Goal: Use online tool/utility: Use online tool/utility

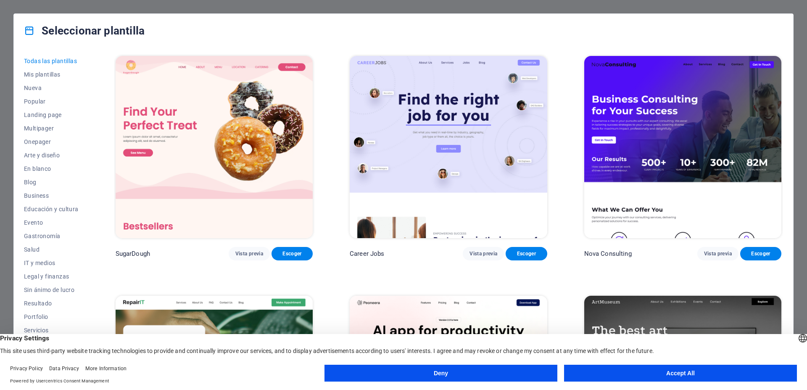
click at [644, 377] on button "Accept All" at bounding box center [680, 372] width 233 height 17
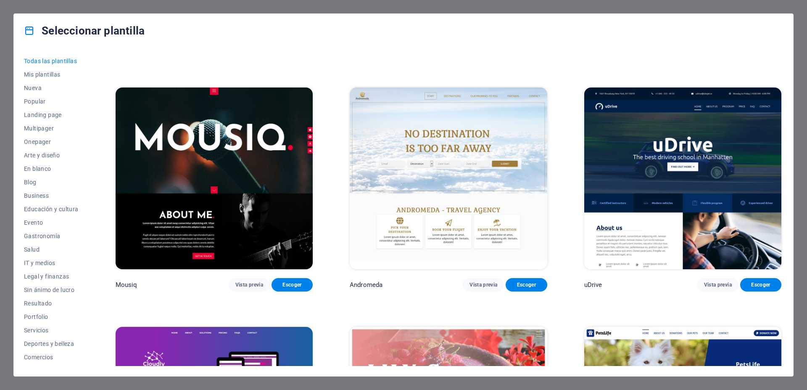
scroll to position [7942, 0]
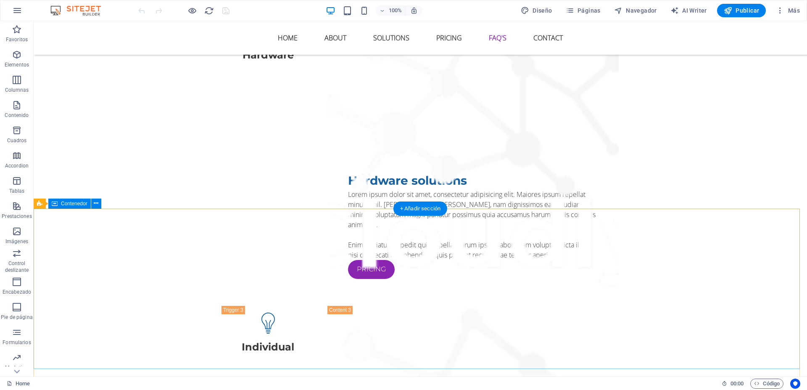
scroll to position [3564, 0]
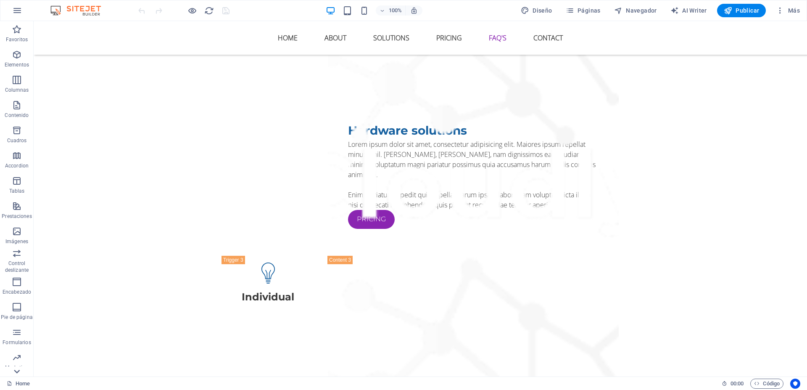
click at [20, 368] on icon at bounding box center [17, 371] width 12 height 12
click at [700, 10] on span "AI Writer" at bounding box center [688, 10] width 37 height 8
select select "English"
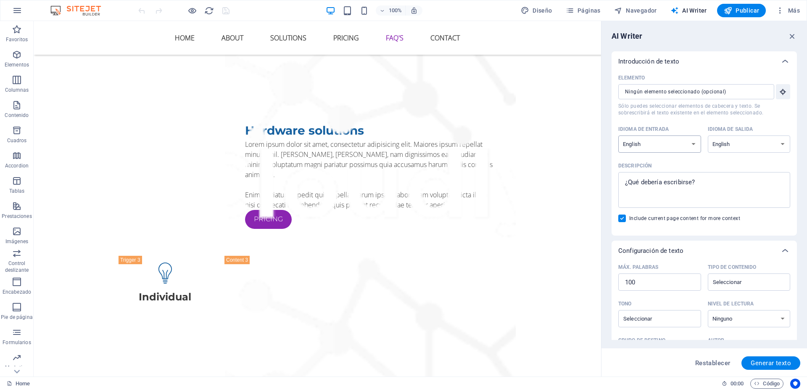
click at [618, 135] on select "Albanian Arabic Armenian Awadhi Azerbaijani Bashkir Basque Belarusian Bengali B…" at bounding box center [659, 143] width 83 height 17
select select "Spanish"
click option "Spanish" at bounding box center [0, 0] width 0 height 0
select select "Spanish"
click option "Spanish" at bounding box center [0, 0] width 0 height 0
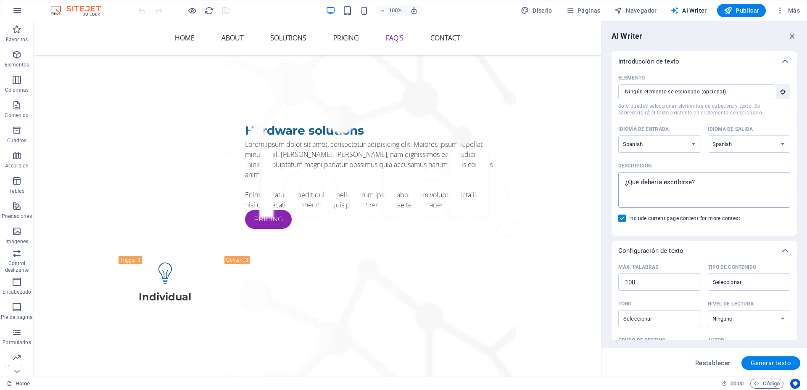
click at [690, 188] on textarea "Descripción x ​" at bounding box center [703, 189] width 163 height 27
type textarea "x"
click at [648, 180] on textarea "Descripción x ​" at bounding box center [703, 189] width 163 height 27
paste textarea "• Dasa Tecnologías de Gestión Empresarial SPA"
type textarea "• Dasa Tecnologías de Gestión Empresarial SPA"
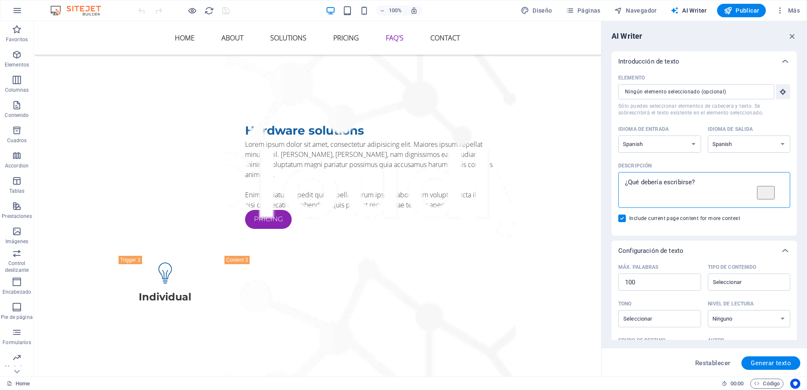
type textarea "x"
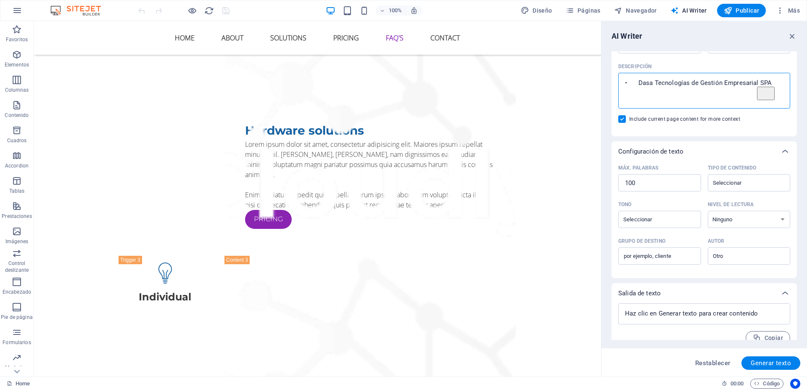
scroll to position [111, 0]
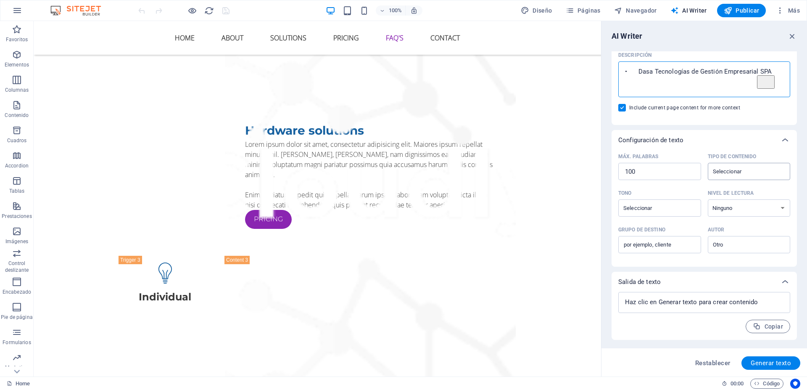
type textarea "• Dasa Tecnologías de Gestión Empresarial SPA"
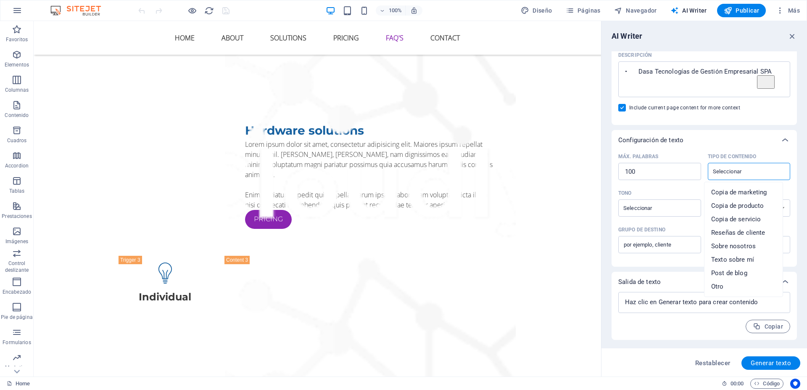
click at [744, 173] on input "Tipo de contenido ​" at bounding box center [742, 171] width 64 height 12
click at [710, 145] on div "Configuración de texto" at bounding box center [703, 140] width 185 height 20
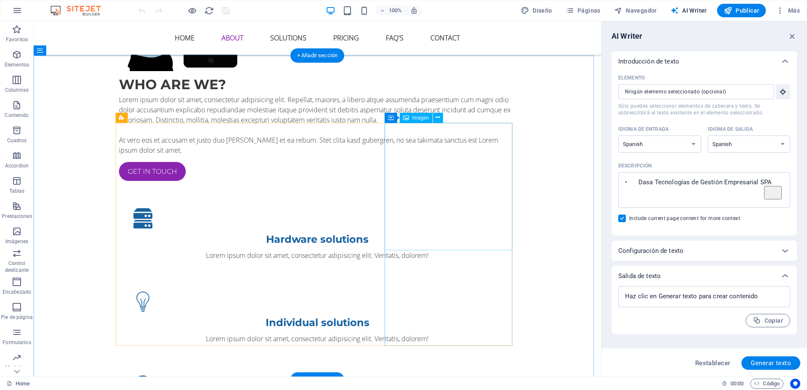
scroll to position [521, 0]
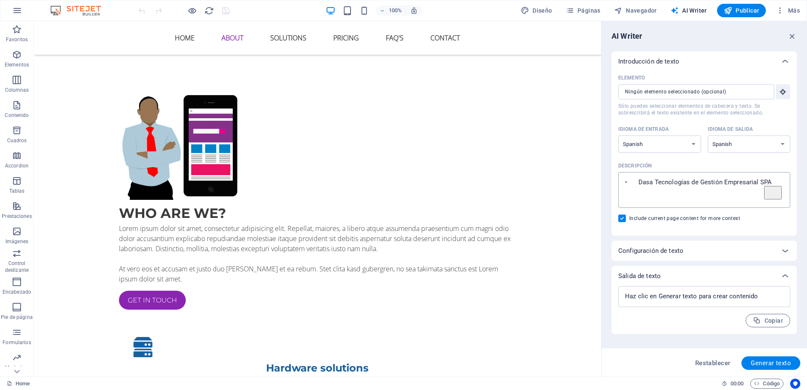
type textarea "x"
click at [737, 197] on textarea "• Dasa Tecnologías de Gestión Empresarial SPA" at bounding box center [703, 189] width 163 height 27
click at [777, 180] on textarea "• Dasa Tecnologías de Gestión Empresarial SPA" at bounding box center [703, 189] width 163 height 27
type textarea "• Dasa Tecnologías de Gestión Empresarial SPA"
type textarea "x"
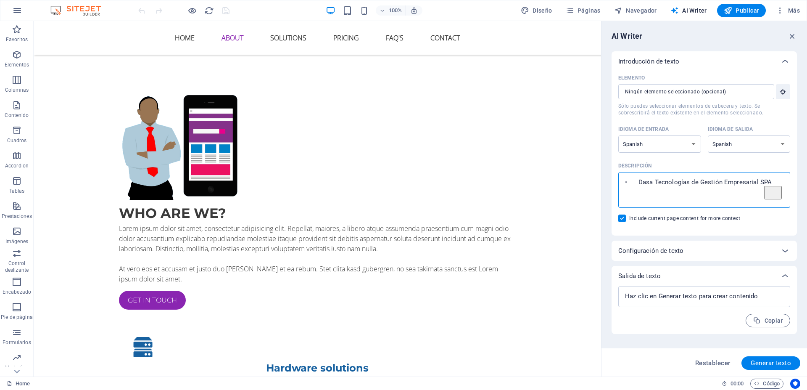
paste textarea "Nuestra compañía se especializa en el diseño, implementación y mantenimiento de…"
type textarea "• Dasa Tecnologías de Gestión Empresarial SPA Nuestra compañía se especializa e…"
type textarea "x"
type textarea "• Dasa Tecnologías de Gestión Empresarial SPA Nuestra compañía se especializa e…"
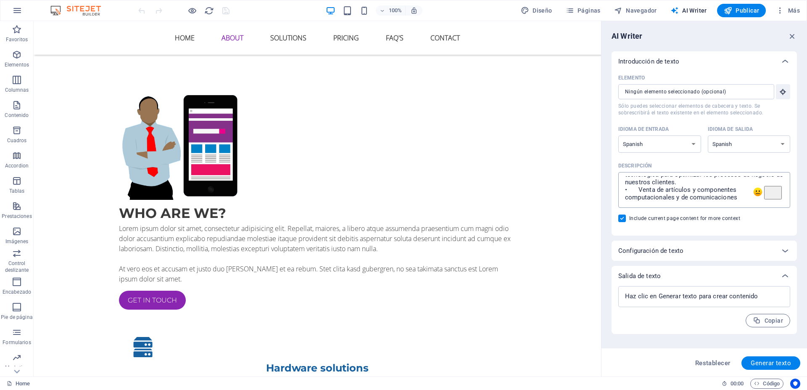
type textarea "x"
click at [751, 191] on textarea "• Dasa Tecnologías de Gestión Empresarial SPA Nuestra compañía se especializa e…" at bounding box center [703, 189] width 163 height 27
type textarea "• Dasa Tecnologías de Gestión Empresarial SPA Nuestra compañía se especializa e…"
type textarea "x"
type textarea "• Dasa Tecnologías de Gestión Empresarial SPA Nuestra compañía se especializa e…"
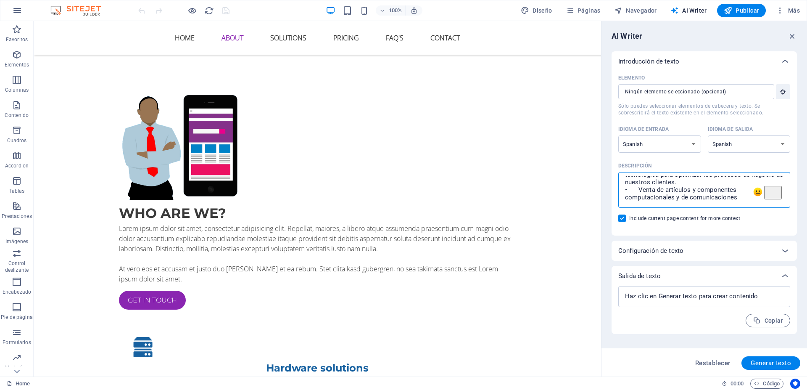
type textarea "x"
type textarea "• Dasa Tecnologías de Gestión Empresarial SPA Nuestra compañía se especializa e…"
type textarea "x"
type textarea "• Dasa Tecnologías de Gestión Empresarial SPA Nuestra compañía se especializa e…"
type textarea "x"
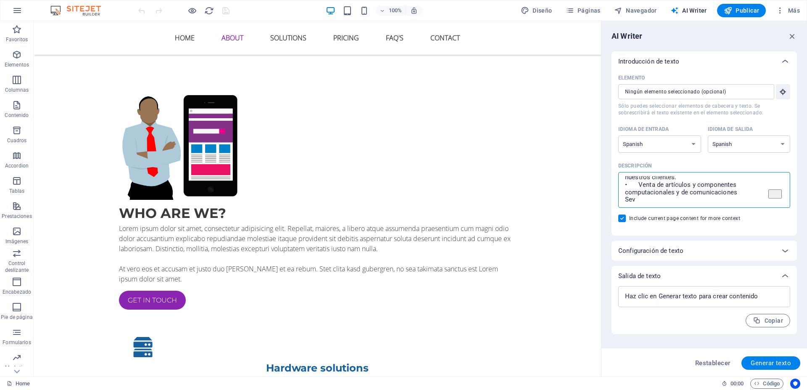
type textarea "• Dasa Tecnologías de Gestión Empresarial SPA Nuestra compañía se especializa e…"
type textarea "x"
type textarea "• Dasa Tecnologías de Gestión Empresarial SPA Nuestra compañía se especializa e…"
type textarea "x"
type textarea "• Dasa Tecnologías de Gestión Empresarial SPA Nuestra compañía se especializa e…"
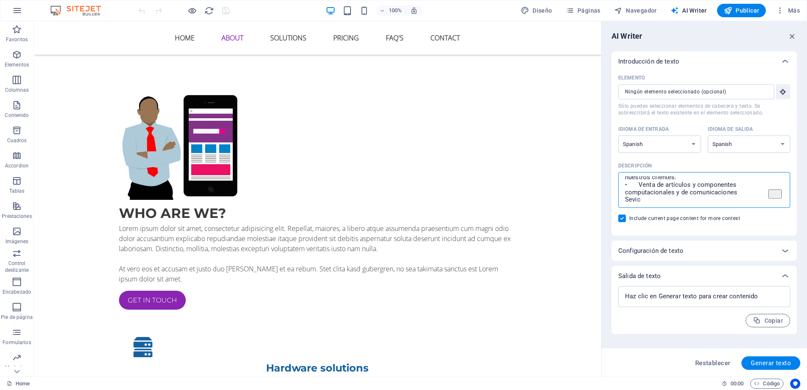
type textarea "x"
type textarea "• Dasa Tecnologías de Gestión Empresarial SPA Nuestra compañía se especializa e…"
type textarea "x"
type textarea "• Dasa Tecnologías de Gestión Empresarial SPA Nuestra compañía se especializa e…"
type textarea "x"
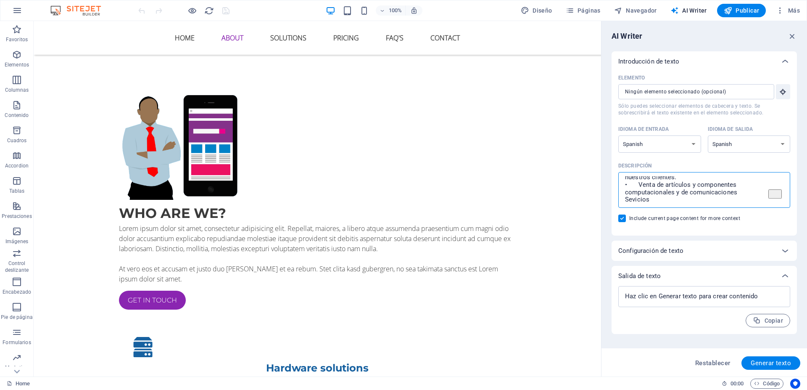
type textarea "• Dasa Tecnologías de Gestión Empresarial SPA Nuestra compañía se especializa e…"
type textarea "x"
type textarea "• Dasa Tecnologías de Gestión Empresarial SPA Nuestra compañía se especializa e…"
type textarea "x"
type textarea "• Dasa Tecnologías de Gestión Empresarial SPA Nuestra compañía se especializa e…"
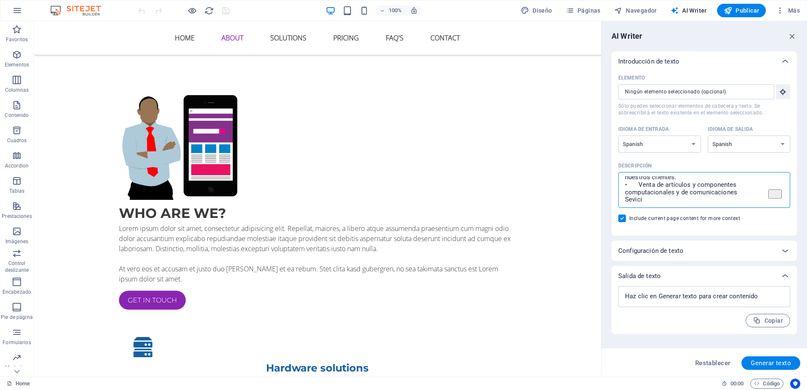
type textarea "x"
type textarea "• Dasa Tecnologías de Gestión Empresarial SPA Nuestra compañía se especializa e…"
type textarea "x"
type textarea "• Dasa Tecnologías de Gestión Empresarial SPA Nuestra compañía se especializa e…"
type textarea "x"
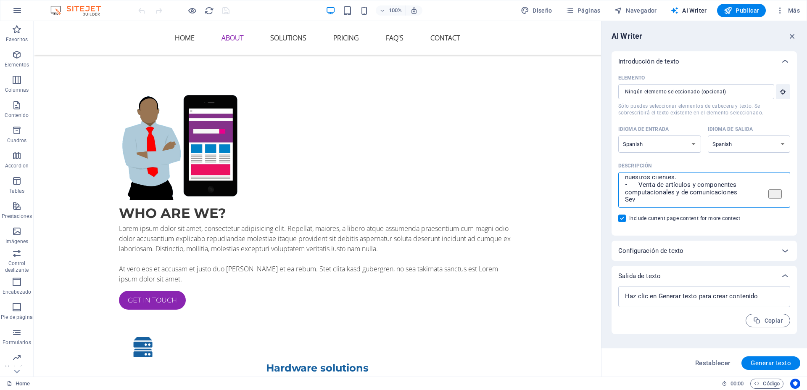
type textarea "• Dasa Tecnologías de Gestión Empresarial SPA Nuestra compañía se especializa e…"
type textarea "x"
type textarea "• Dasa Tecnologías de Gestión Empresarial SPA Nuestra compañía se especializa e…"
type textarea "x"
type textarea "• Dasa Tecnologías de Gestión Empresarial SPA Nuestra compañía se especializa e…"
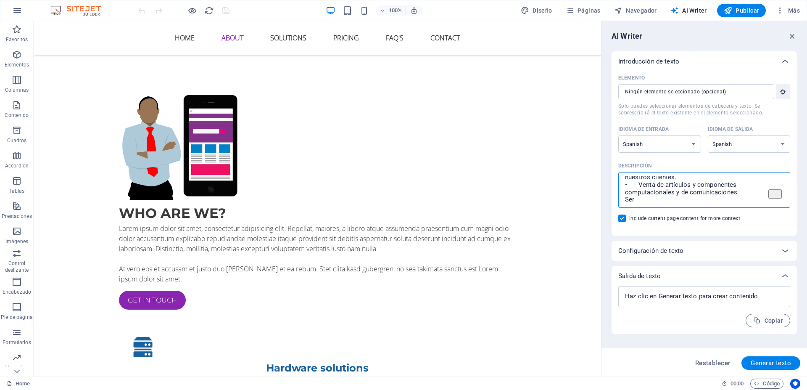
type textarea "x"
type textarea "• Dasa Tecnologías de Gestión Empresarial SPA Nuestra compañía se especializa e…"
type textarea "x"
type textarea "• Dasa Tecnologías de Gestión Empresarial SPA Nuestra compañía se especializa e…"
type textarea "x"
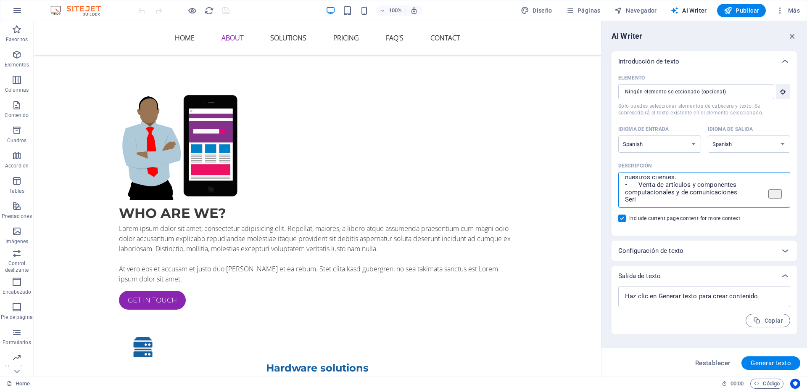
type textarea "• Dasa Tecnologías de Gestión Empresarial SPA Nuestra compañía se especializa e…"
type textarea "x"
type textarea "• Dasa Tecnologías de Gestión Empresarial SPA Nuestra compañía se especializa e…"
type textarea "x"
type textarea "• Dasa Tecnologías de Gestión Empresarial SPA Nuestra compañía se especializa e…"
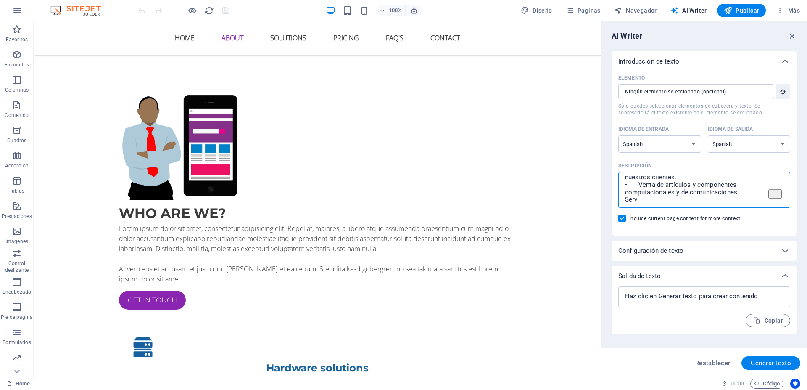
type textarea "x"
type textarea "• Dasa Tecnologías de Gestión Empresarial SPA Nuestra compañía se especializa e…"
type textarea "x"
type textarea "• Dasa Tecnologías de Gestión Empresarial SPA Nuestra compañía se especializa e…"
type textarea "x"
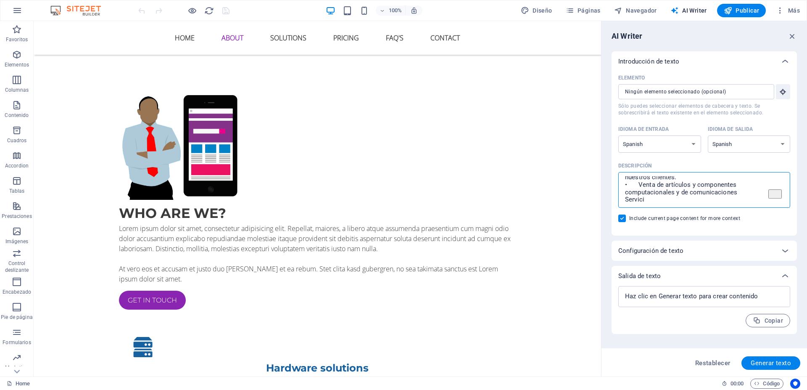
type textarea "• Dasa Tecnologías de Gestión Empresarial SPA Nuestra compañía se especializa e…"
type textarea "x"
type textarea "• Dasa Tecnologías de Gestión Empresarial SPA Nuestra compañía se especializa e…"
type textarea "x"
type textarea "• Dasa Tecnologías de Gestión Empresarial SPA Nuestra compañía se especializa e…"
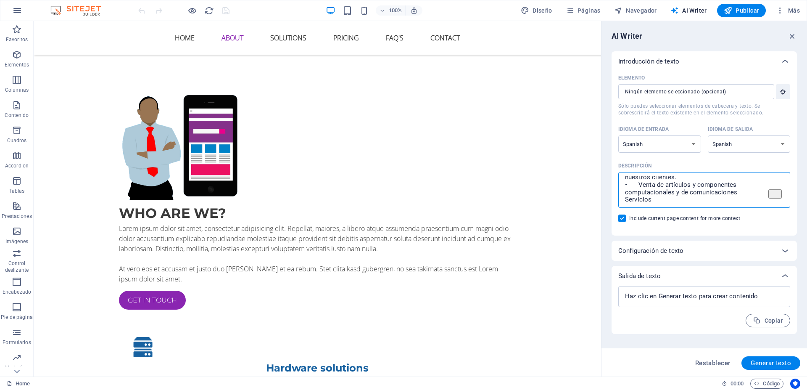
type textarea "x"
type textarea "• Dasa Tecnologías de Gestión Empresarial SPA Nuestra compañía se especializa e…"
type textarea "x"
type textarea "• Dasa Tecnologías de Gestión Empresarial SPA Nuestra compañía se especializa e…"
type textarea "x"
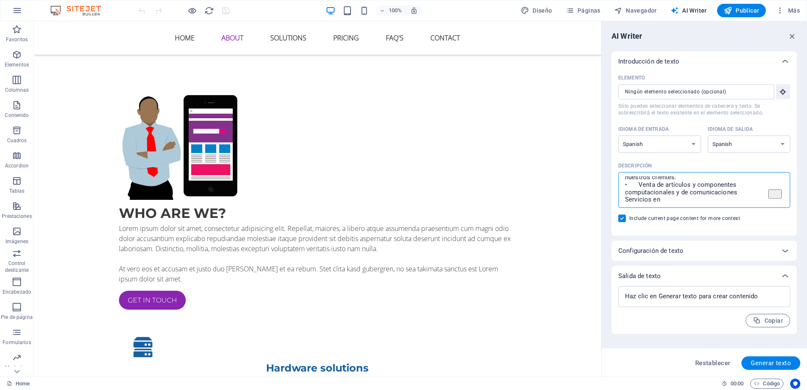
type textarea "• Dasa Tecnologías de Gestión Empresarial SPA Nuestra compañía se especializa e…"
type textarea "x"
type textarea "• Dasa Tecnologías de Gestión Empresarial SPA Nuestra compañía se especializa e…"
type textarea "x"
type textarea "• Dasa Tecnologías de Gestión Empresarial SPA Nuestra compañía se especializa e…"
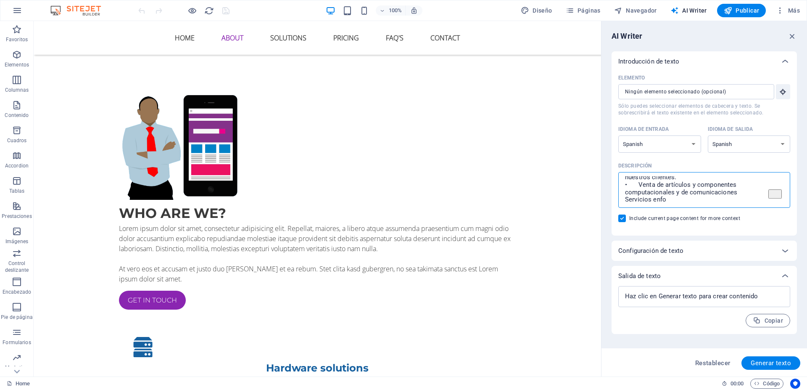
type textarea "x"
type textarea "• Dasa Tecnologías de Gestión Empresarial SPA Nuestra compañía se especializa e…"
type textarea "x"
type textarea "• Dasa Tecnologías de Gestión Empresarial SPA Nuestra compañía se especializa e…"
type textarea "x"
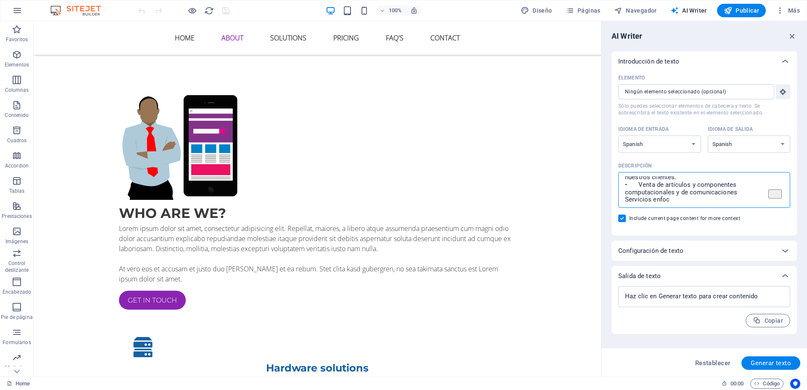
type textarea "• Dasa Tecnologías de Gestión Empresarial SPA Nuestra compañía se especializa e…"
type textarea "x"
type textarea "• Dasa Tecnologías de Gestión Empresarial SPA Nuestra compañía se especializa e…"
type textarea "x"
type textarea "• Dasa Tecnologías de Gestión Empresarial SPA Nuestra compañía se especializa e…"
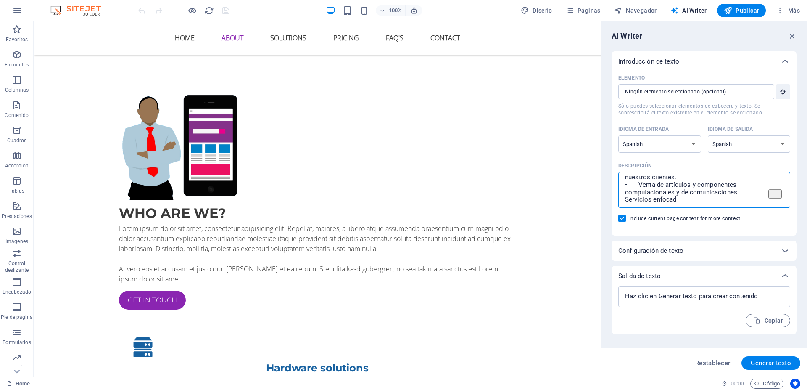
type textarea "x"
type textarea "• Dasa Tecnologías de Gestión Empresarial SPA Nuestra compañía se especializa e…"
type textarea "x"
type textarea "• Dasa Tecnologías de Gestión Empresarial SPA Nuestra compañía se especializa e…"
type textarea "x"
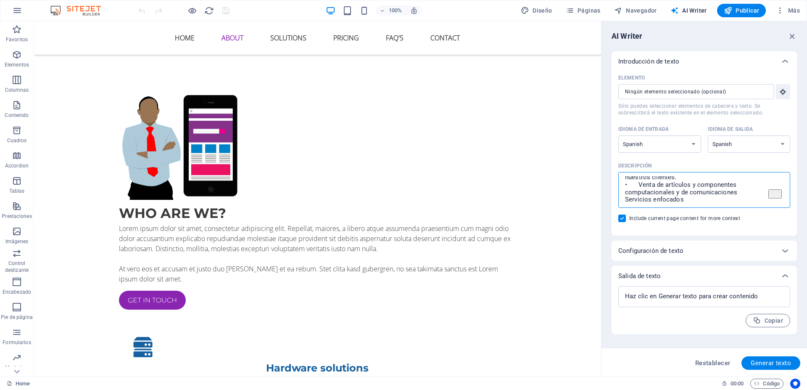
type textarea "• Dasa Tecnologías de Gestión Empresarial SPA Nuestra compañía se especializa e…"
type textarea "x"
type textarea "• Dasa Tecnologías de Gestión Empresarial SPA Nuestra compañía se especializa e…"
type textarea "x"
type textarea "• Dasa Tecnologías de Gestión Empresarial SPA Nuestra compañía se especializa e…"
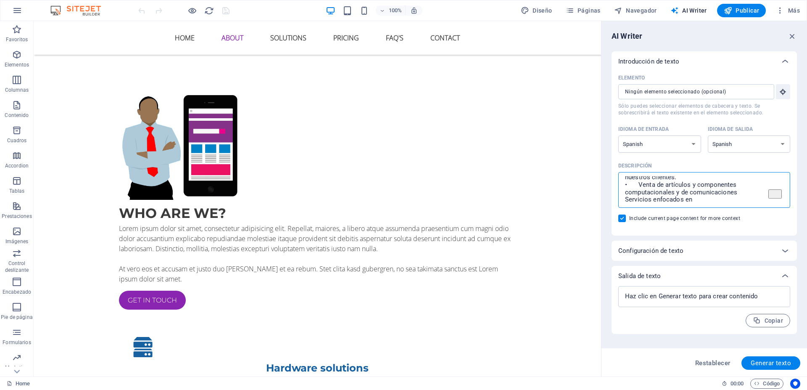
type textarea "x"
paste textarea "• Empresas público-privadas y diversas instituciones."
type textarea "• Dasa Tecnologías de Gestión Empresarial SPA Nuestra compañía se especializa e…"
type textarea "x"
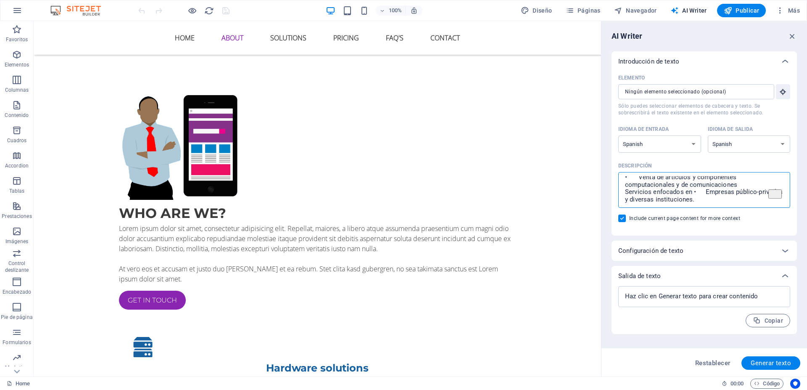
type textarea "• Dasa Tecnologías de Gestión Empresarial SPA Nuestra compañía se especializa e…"
type textarea "x"
type textarea "• Dasa Tecnologías de Gestión Empresarial SPA Nuestra compañía se especializa e…"
type textarea "x"
type textarea "• Dasa Tecnologías de Gestión Empresarial SPA Nuestra compañía se especializa e…"
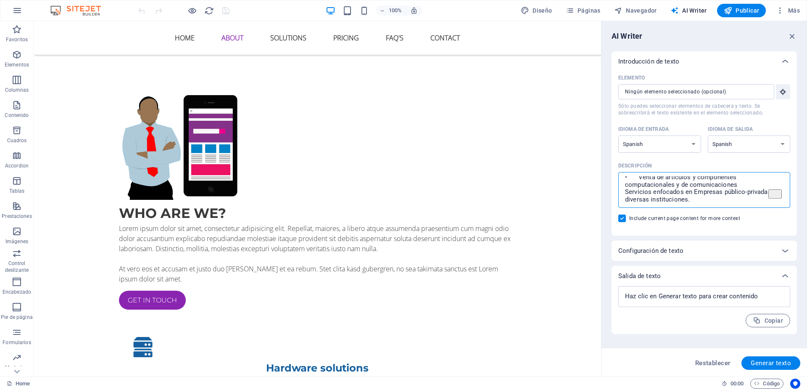
type textarea "x"
type textarea "• Dasa Tecnologías de Gestión Empresarial SPA Nuestra compañía se especializa e…"
type textarea "x"
click at [668, 198] on textarea "• Dasa Tecnologías de Gestión Empresarial SPA Nuestra compañía se especializa e…" at bounding box center [703, 189] width 163 height 27
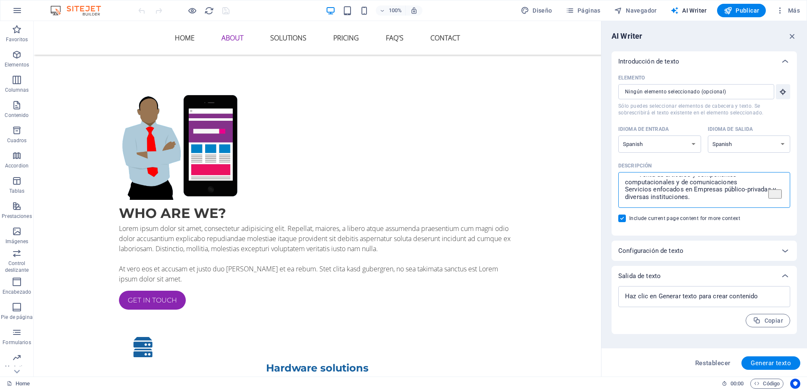
paste textarea "• Sede central en [STREET_ADDRESS]"
type textarea "• Dasa Tecnologías de Gestión Empresarial SPA Nuestra compañía se especializa e…"
type textarea "x"
type textarea "• Dasa Tecnologías de Gestión Empresarial SPA Nuestra compañía se especializa e…"
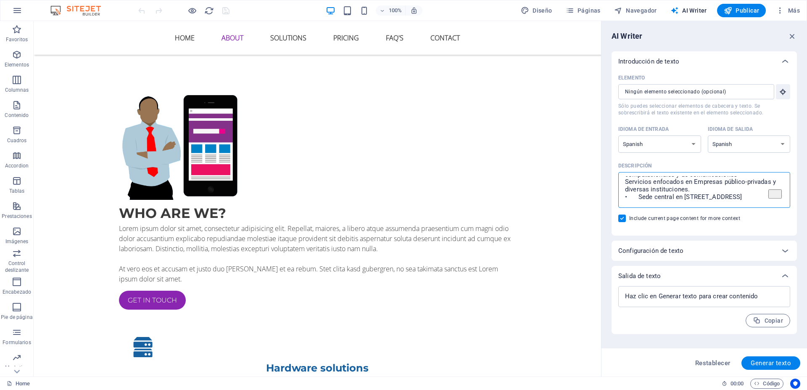
type textarea "x"
type textarea "• Dasa Tecnologías de Gestión Empresarial SPA Nuestra compañía se especializa e…"
type textarea "x"
click at [680, 200] on textarea "• Dasa Tecnologías de Gestión Empresarial SPA Nuestra compañía se especializa e…" at bounding box center [703, 189] width 163 height 27
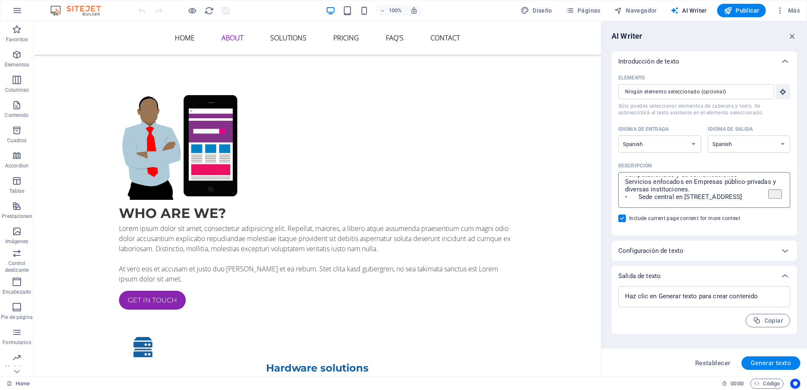
paste textarea "• Me gusta el Azul, [PERSON_NAME] y [PERSON_NAME]"
type textarea "• Lore Ipsumdolors am Consect Adipiscinge SED Doeiusm temporin ut laboreetdol m…"
type textarea "x"
type textarea "• Lore Ipsumdolors am Consect Adipiscinge SED Doeiusm temporin ut laboreetdol m…"
type textarea "x"
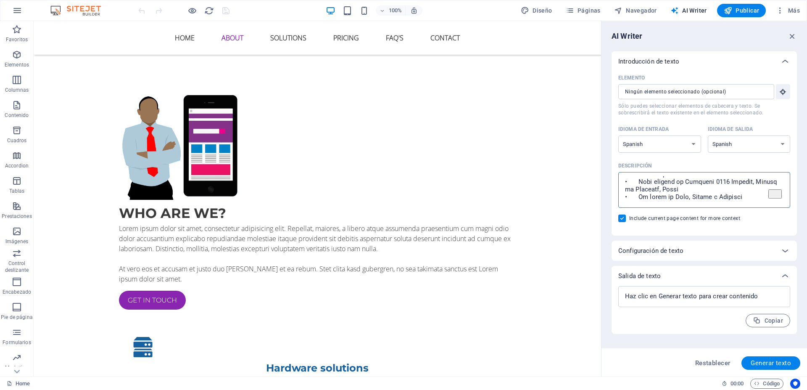
scroll to position [163, 0]
type textarea "• Lore Ipsumdolors am Consect Adipiscinge SED Doeiusm temporin ut laboreetdol m…"
type textarea "x"
click at [670, 199] on textarea "Descripción x ​" at bounding box center [703, 189] width 163 height 27
type textarea "• Lore Ipsumdolors am Consect Adipiscinge SED Doeiusm temporin ut laboreetdol m…"
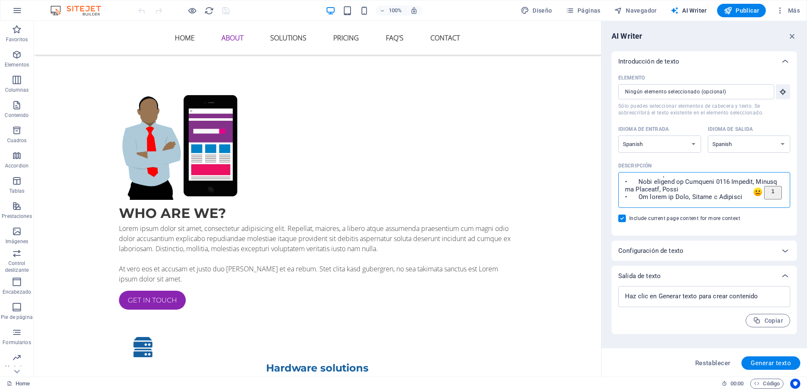
type textarea "x"
type textarea "• Lore Ipsumdolors am Consect Adipiscinge SED Doeiusm temporin ut laboreetdol m…"
type textarea "x"
type textarea "• Lore Ipsumdolors am Consect Adipiscinge SED Doeiusm temporin ut laboreetdol m…"
type textarea "x"
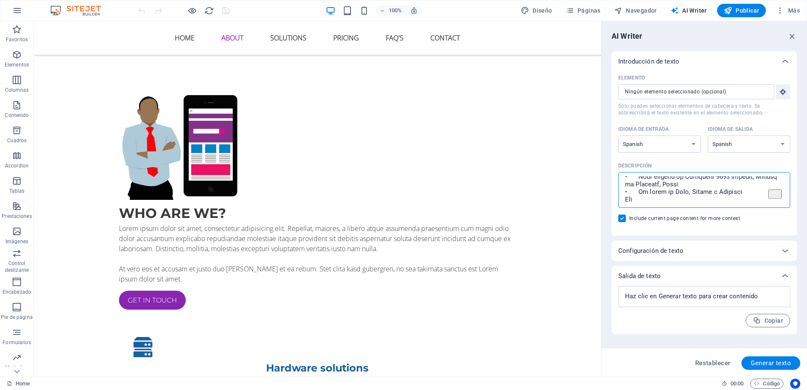
type textarea "• Lore Ipsumdolors am Consect Adipiscinge SED Doeiusm temporin ut laboreetdol m…"
type textarea "x"
type textarea "• Lore Ipsumdolors am Consect Adipiscinge SED Doeiusm temporin ut laboreetdol m…"
type textarea "x"
type textarea "• Lore Ipsumdolors am Consect Adipiscinge SED Doeiusm temporin ut laboreetdol m…"
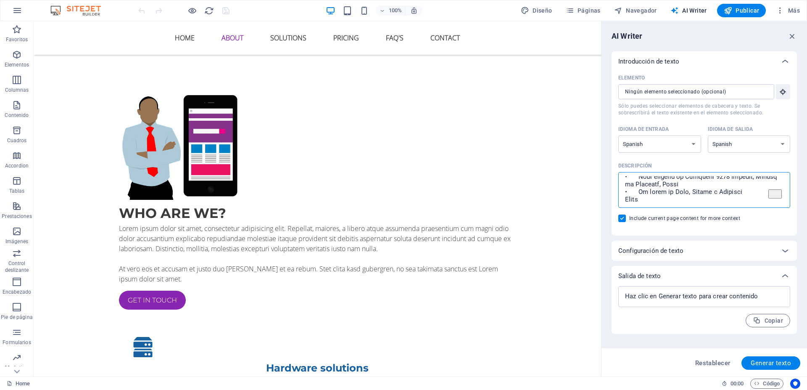
type textarea "x"
type textarea "• Lore Ipsumdolors am Consect Adipiscinge SED Doeiusm temporin ut laboreetdol m…"
type textarea "x"
type textarea "• Lore Ipsumdolors am Consect Adipiscinge SED Doeiusm temporin ut laboreetdol m…"
type textarea "x"
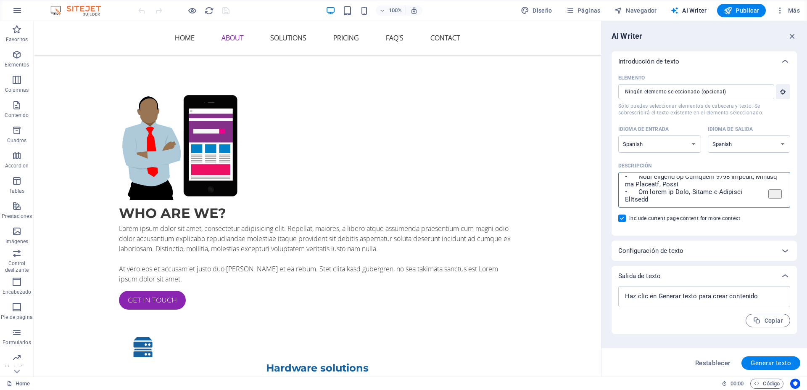
type textarea "• Lore Ipsumdolors am Consect Adipiscinge SED Doeiusm temporin ut laboreetdol m…"
type textarea "x"
type textarea "• Lore Ipsumdolors am Consect Adipiscinge SED Doeiusm temporin ut laboreetdol m…"
type textarea "x"
type textarea "• Lore Ipsumdolors am Consect Adipiscinge SED Doeiusm temporin ut laboreetdol m…"
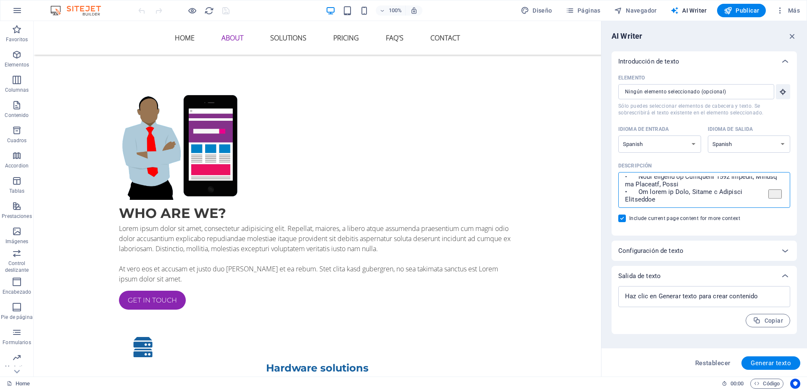
type textarea "x"
type textarea "• Lore Ipsumdolors am Consect Adipiscinge SED Doeiusm temporin ut laboreetdol m…"
type textarea "x"
type textarea "• Lore Ipsumdolors am Consect Adipiscinge SED Doeiusm temporin ut laboreetdol m…"
type textarea "x"
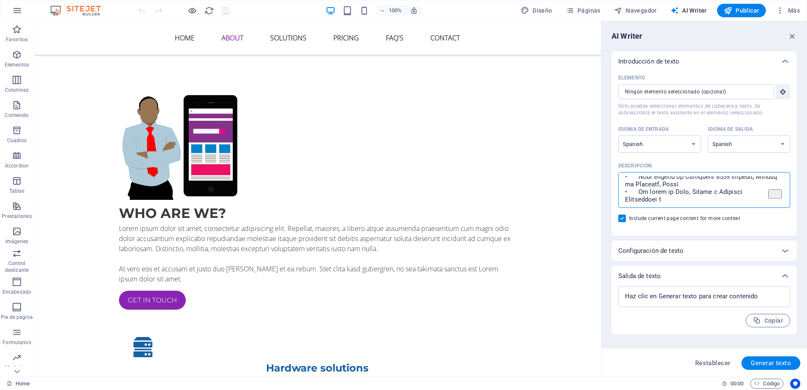
type textarea "• Lore Ipsumdolors am Consect Adipiscinge SED Doeiusm temporin ut laboreetdol m…"
type textarea "x"
type textarea "• Lore Ipsumdolors am Consect Adipiscinge SED Doeiusm temporin ut laboreetdol m…"
type textarea "x"
type textarea "• Lore Ipsumdolors am Consect Adipiscinge SED Doeiusm temporin ut laboreetdol m…"
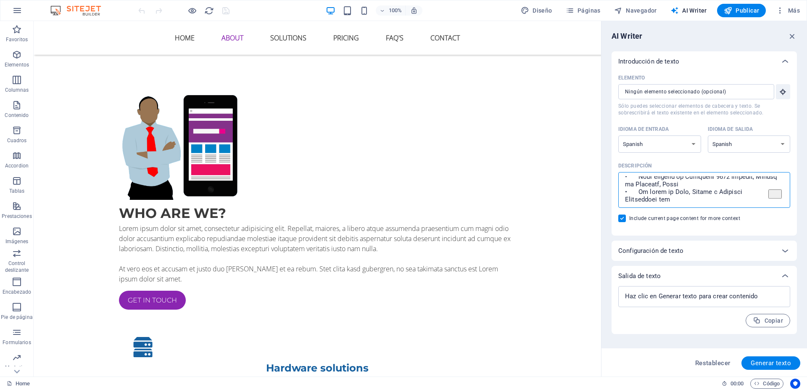
type textarea "x"
type textarea "• Lore Ipsumdolors am Consect Adipiscinge SED Doeiusm temporin ut laboreetdol m…"
type textarea "x"
type textarea "• Lore Ipsumdolors am Consect Adipiscinge SED Doeiusm temporin ut laboreetdol m…"
type textarea "x"
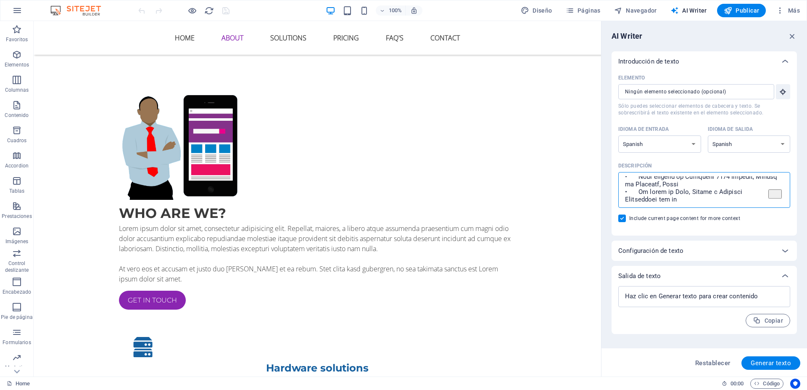
type textarea "• Lore Ipsumdolors am Consect Adipiscinge SED Doeiusm temporin ut laboreetdol m…"
type textarea "x"
type textarea "• Lore Ipsumdolors am Consect Adipiscinge SED Doeiusm temporin ut laboreetdol m…"
type textarea "x"
type textarea "• Lore Ipsumdolors am Consect Adipiscinge SED Doeiusm temporin ut laboreetdol m…"
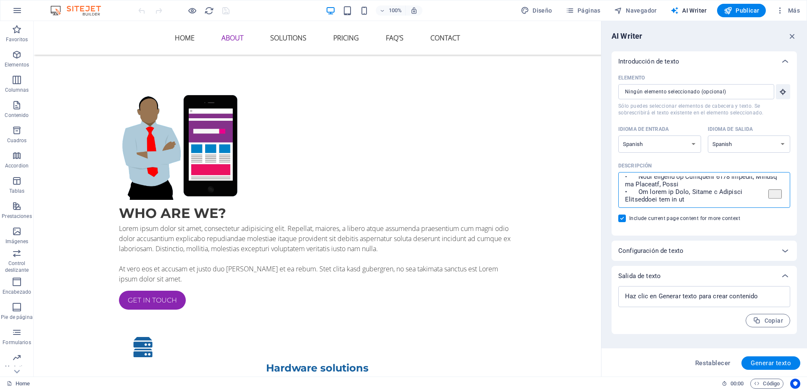
type textarea "x"
type textarea "• Lore Ipsumdolors am Consect Adipiscinge SED Doeiusm temporin ut laboreetdol m…"
type textarea "x"
type textarea "• Lore Ipsumdolors am Consect Adipiscinge SED Doeiusm temporin ut laboreetdol m…"
type textarea "x"
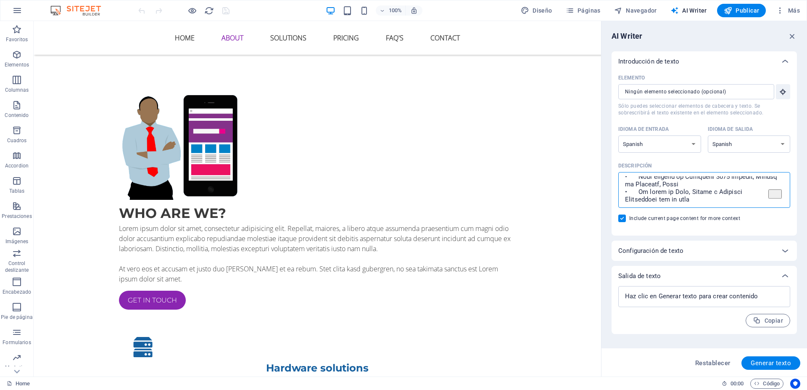
type textarea "• Lore Ipsumdolors am Consect Adipiscinge SED Doeiusm temporin ut laboreetdol m…"
type textarea "x"
type textarea "• Lore Ipsumdolors am Consect Adipiscinge SED Doeiusm temporin ut laboreetdol m…"
type textarea "x"
type textarea "• Lore Ipsumdolors am Consect Adipiscinge SED Doeiusm temporin ut laboreetdol m…"
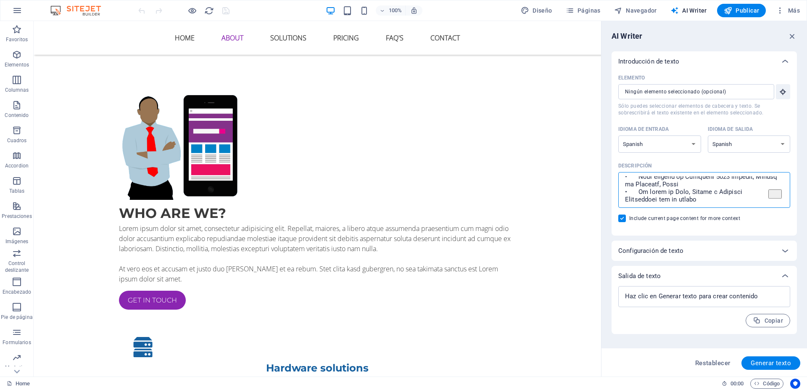
type textarea "x"
type textarea "• Lore Ipsumdolors am Consect Adipiscinge SED Doeiusm temporin ut laboreetdol m…"
type textarea "x"
type textarea "• Lore Ipsumdolors am Consect Adipiscinge SED Doeiusm temporin ut laboreetdol m…"
type textarea "x"
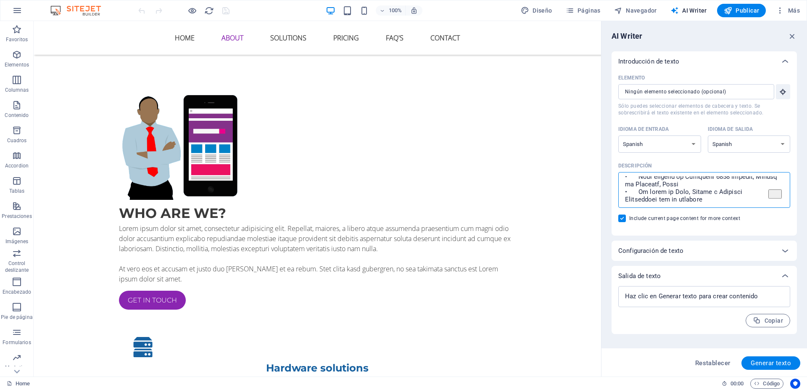
type textarea "• Lore Ipsumdolors am Consect Adipiscinge SED Doeiusm temporin ut laboreetdol m…"
type textarea "x"
type textarea "• Lore Ipsumdolors am Consect Adipiscinge SED Doeiusm temporin ut laboreetdol m…"
type textarea "x"
type textarea "• Lore Ipsumdolors am Consect Adipiscinge SED Doeiusm temporin ut laboreetdol m…"
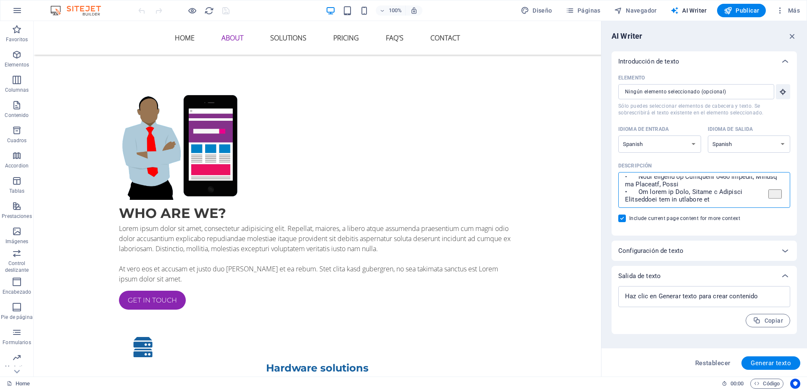
type textarea "x"
type textarea "• Lore Ipsumdolors am Consect Adipiscinge SED Doeiusm temporin ut laboreetdol m…"
type textarea "x"
type textarea "• Lore Ipsumdolors am Consect Adipiscinge SED Doeiusm temporin ut laboreetdol m…"
type textarea "x"
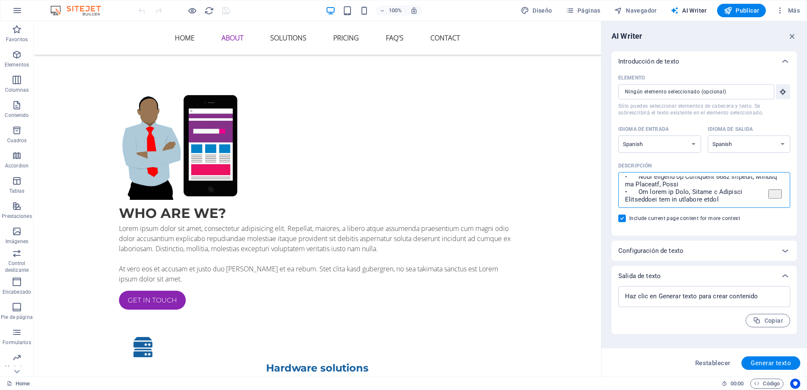
type textarea "• Lore Ipsumdolors am Consect Adipiscinge SED Doeiusm temporin ut laboreetdol m…"
type textarea "x"
type textarea "• Lore Ipsumdolors am Consect Adipiscinge SED Doeiusm temporin ut laboreetdol m…"
type textarea "x"
type textarea "• Lore Ipsumdolors am Consect Adipiscinge SED Doeiusm temporin ut laboreetdol m…"
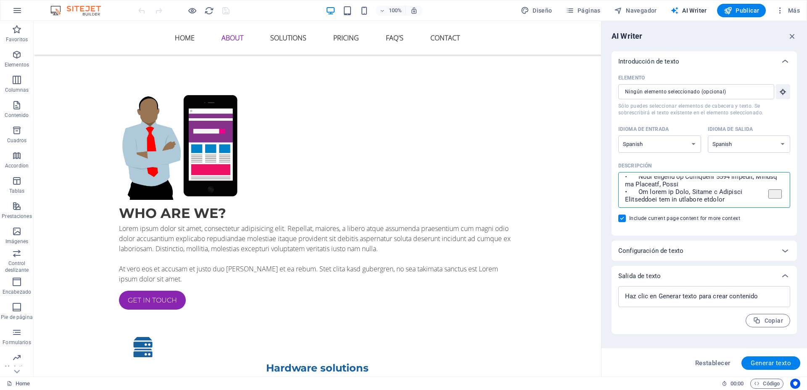
type textarea "x"
type textarea "• Lore Ipsumdolors am Consect Adipiscinge SED Doeiusm temporin ut laboreetdol m…"
type textarea "x"
type textarea "• Lore Ipsumdolors am Consect Adipiscinge SED Doeiusm temporin ut laboreetdol m…"
type textarea "x"
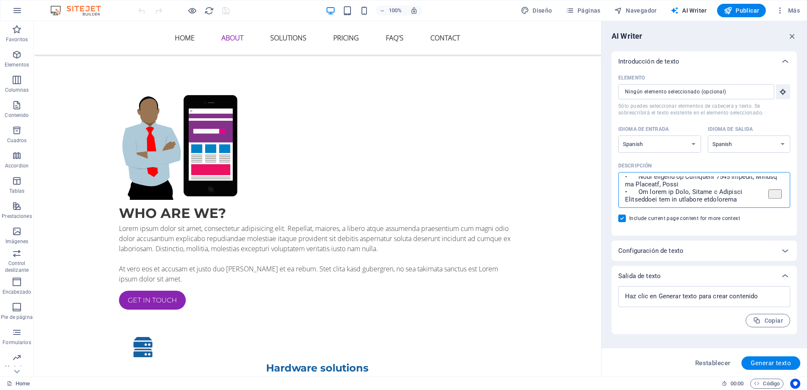
type textarea "• Lore Ipsumdolors am Consect Adipiscinge SED Doeiusm temporin ut laboreetdol m…"
type textarea "x"
type textarea "• Lore Ipsumdolors am Consect Adipiscinge SED Doeiusm temporin ut laboreetdol m…"
paste textarea "• Elegancia, responsabilidad, innovación, modernidad, simplicidad"
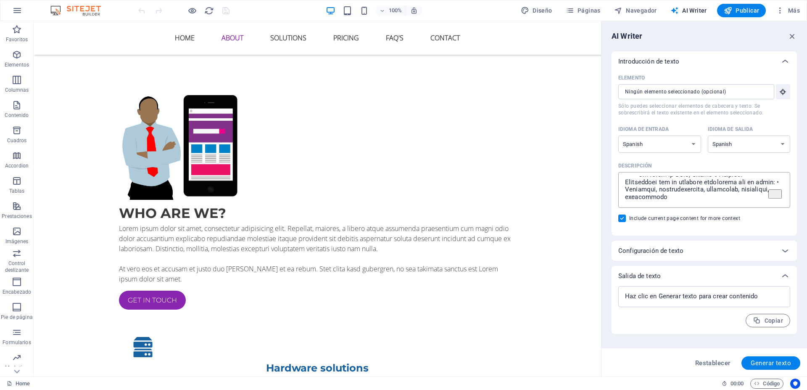
click at [671, 203] on textarea "Descripción x ​" at bounding box center [703, 189] width 163 height 27
paste textarea "• Tengo uno pero lo quiero cambiar porque nunca me ha gustado, por eso no lo vo…"
click at [769, 361] on span "Generar texto" at bounding box center [770, 362] width 40 height 7
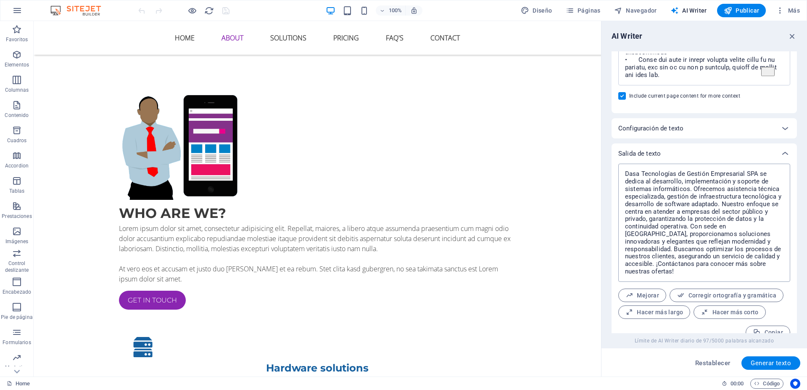
scroll to position [135, 0]
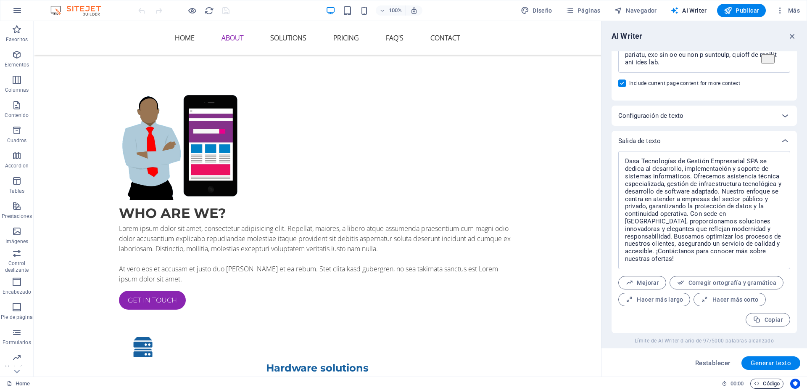
click at [777, 382] on span "Código" at bounding box center [767, 383] width 26 height 10
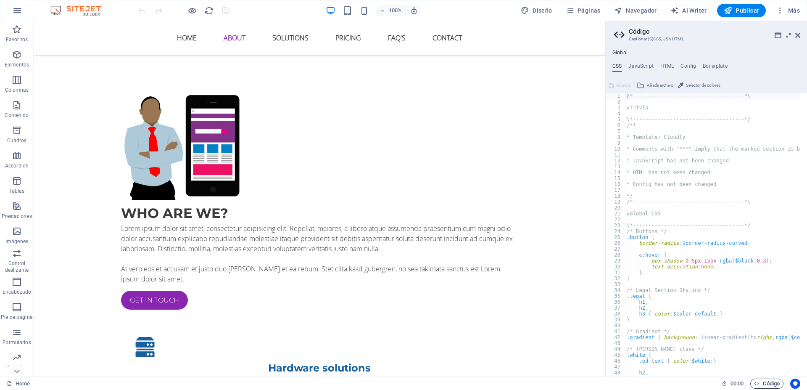
click at [777, 382] on span "Código" at bounding box center [767, 383] width 26 height 10
click at [724, 382] on icon at bounding box center [723, 382] width 5 height 5
click at [756, 382] on icon "button" at bounding box center [756, 382] width 5 height 5
click at [758, 381] on icon "button" at bounding box center [756, 382] width 5 height 5
click at [799, 35] on icon at bounding box center [797, 35] width 5 height 7
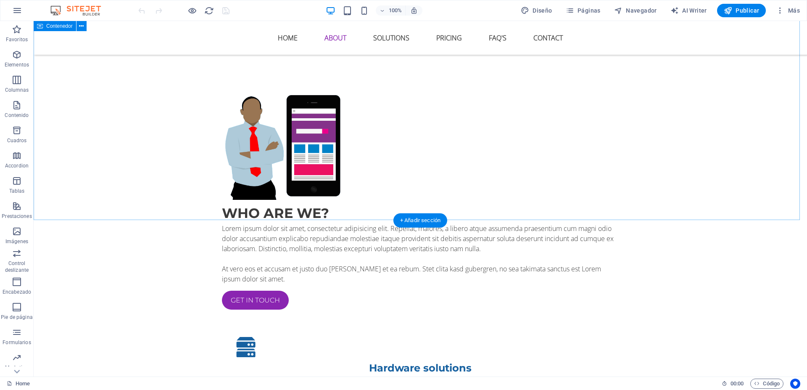
click at [322, 213] on div "Who are we? Lorem ipsum dolor sit amet, consectetur adipisicing elit. Repellat,…" at bounding box center [420, 370] width 773 height 629
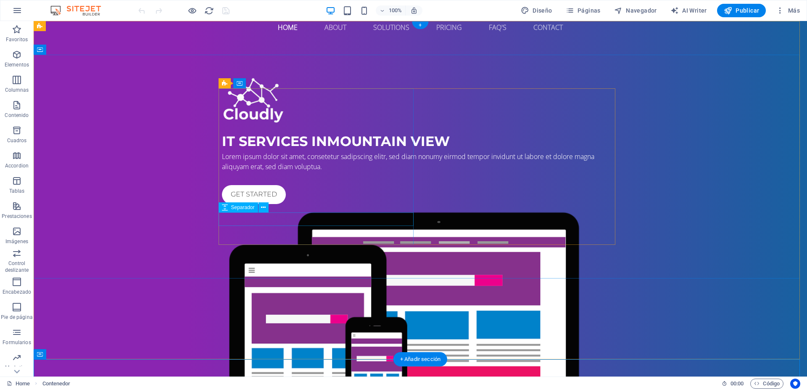
scroll to position [0, 0]
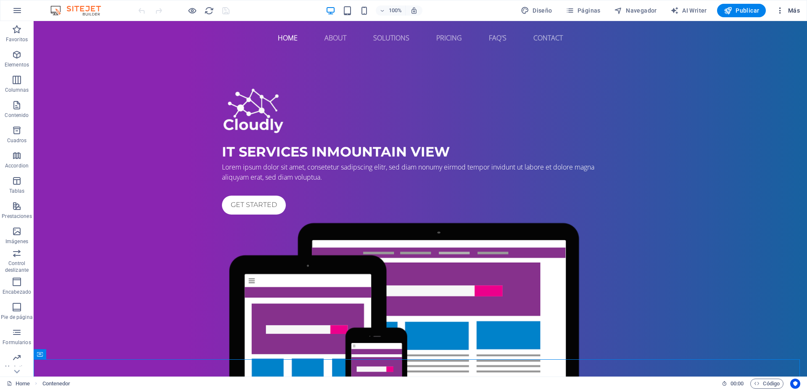
click at [780, 10] on icon "button" at bounding box center [780, 10] width 8 height 8
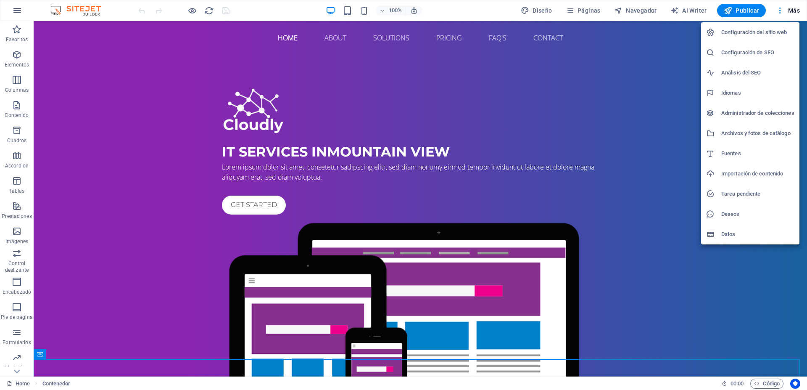
click at [737, 216] on h6 "Deseos" at bounding box center [757, 214] width 73 height 10
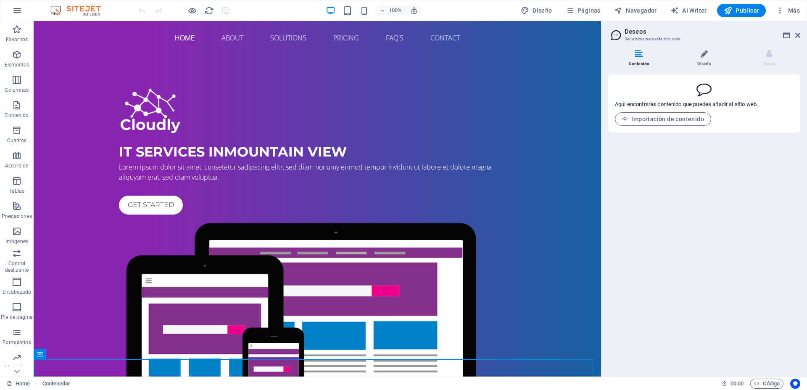
click at [711, 57] on li "Diseño" at bounding box center [705, 59] width 65 height 18
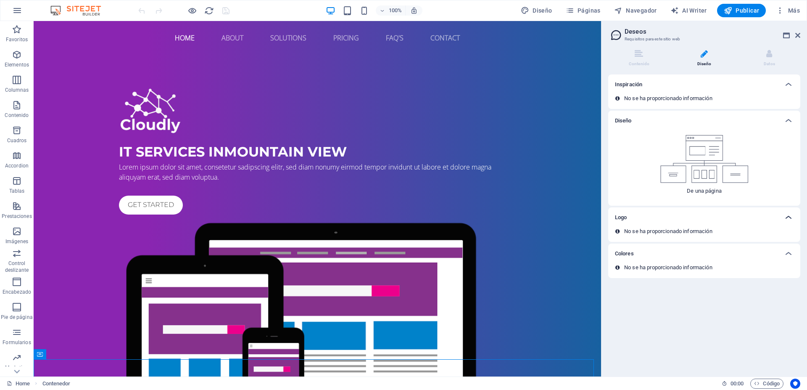
click at [785, 215] on icon at bounding box center [788, 217] width 10 height 10
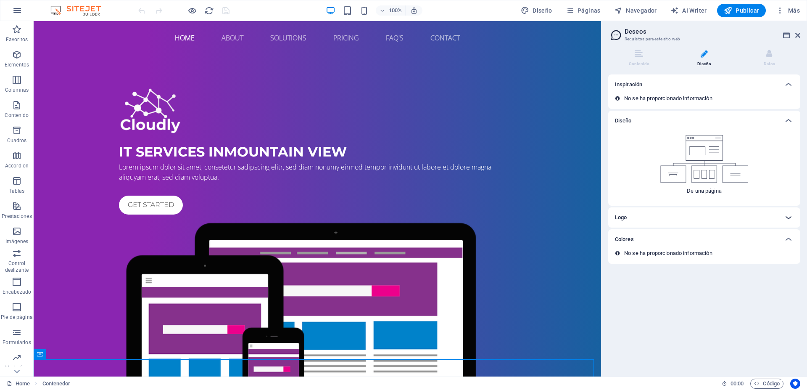
click at [785, 215] on icon at bounding box center [788, 217] width 10 height 10
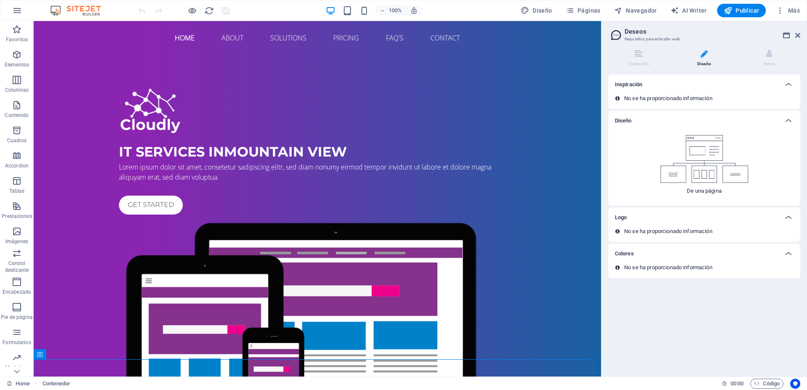
click at [769, 262] on div "Colores" at bounding box center [704, 253] width 192 height 20
click at [767, 55] on icon at bounding box center [769, 54] width 6 height 8
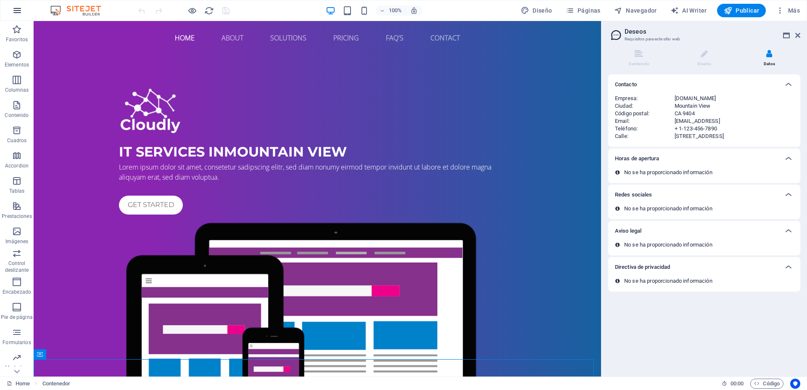
click at [21, 12] on icon "button" at bounding box center [17, 10] width 10 height 10
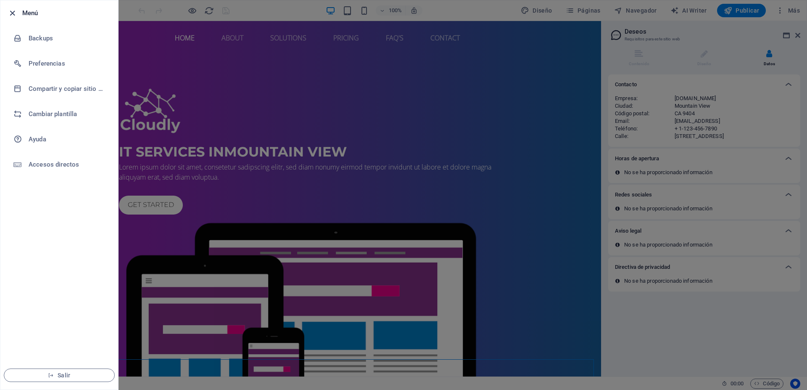
click at [13, 13] on icon "button" at bounding box center [13, 13] width 10 height 10
